Goal: Use online tool/utility: Utilize a website feature to perform a specific function

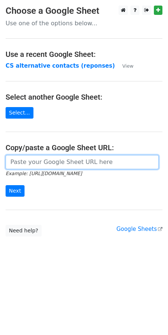
click at [36, 162] on input "url" at bounding box center [82, 162] width 153 height 14
paste input "[URL][DOMAIN_NAME]"
type input "[URL][DOMAIN_NAME]"
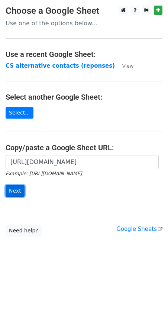
scroll to position [0, 0]
click at [13, 190] on input "Next" at bounding box center [15, 191] width 19 height 12
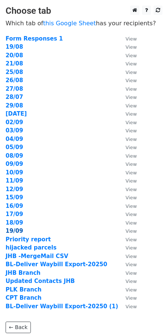
click at [8, 231] on strong "19/09" at bounding box center [14, 230] width 17 height 7
click at [17, 229] on strong "19/09" at bounding box center [14, 230] width 17 height 7
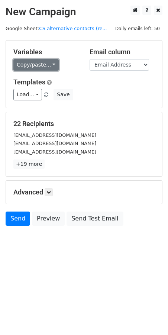
click at [48, 65] on link "Copy/paste..." at bounding box center [35, 65] width 45 height 12
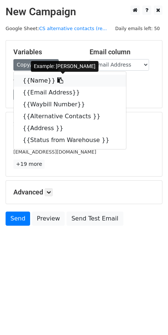
click at [52, 84] on link "{{Name}}" at bounding box center [70, 81] width 112 height 12
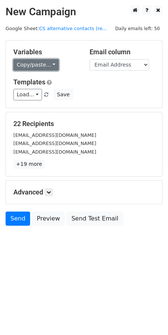
click at [45, 68] on link "Copy/paste..." at bounding box center [35, 65] width 45 height 12
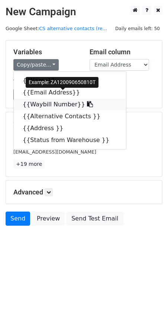
click at [87, 105] on icon at bounding box center [90, 104] width 6 height 6
